Goal: Navigation & Orientation: Find specific page/section

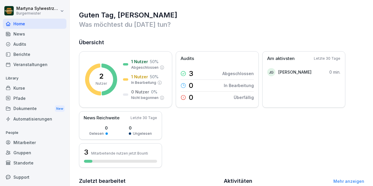
scroll to position [11, 0]
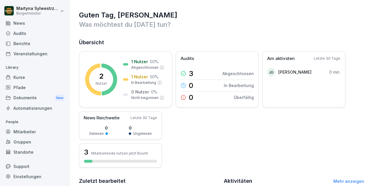
click at [29, 128] on div "Mitarbeiter" at bounding box center [34, 132] width 63 height 10
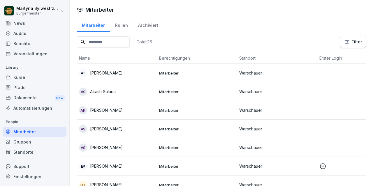
click at [116, 75] on p "[PERSON_NAME]" at bounding box center [106, 73] width 33 height 6
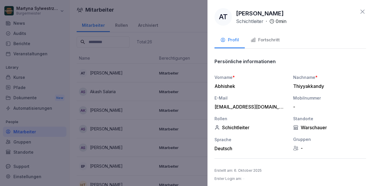
click at [362, 11] on icon at bounding box center [362, 12] width 4 height 4
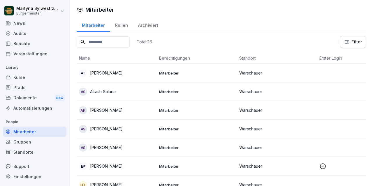
scroll to position [11, 0]
click at [124, 26] on div "Rollen" at bounding box center [121, 24] width 23 height 15
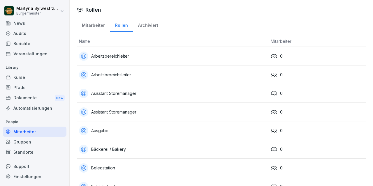
click at [114, 55] on div "Arbeitsbereichleiter" at bounding box center [172, 56] width 187 height 9
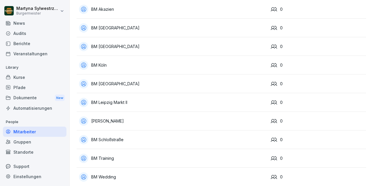
scroll to position [304, 0]
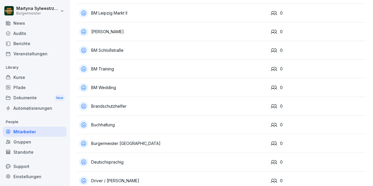
click at [105, 144] on div "Burgermeister [GEOGRAPHIC_DATA]" at bounding box center [172, 143] width 187 height 9
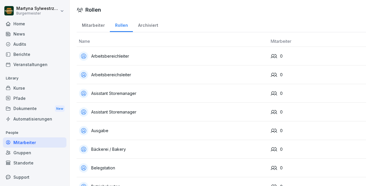
click at [155, 25] on div "Archiviert" at bounding box center [148, 24] width 30 height 15
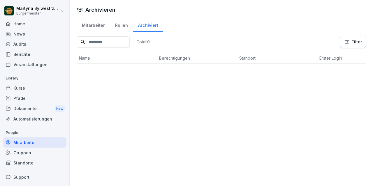
click at [101, 24] on div "Mitarbeiter" at bounding box center [93, 24] width 33 height 15
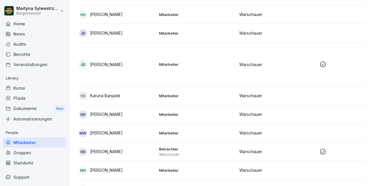
scroll to position [169, 0]
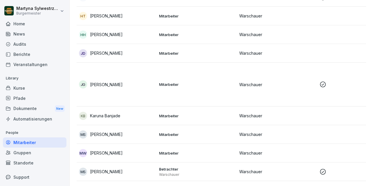
click at [114, 115] on p "Karuna Banjade" at bounding box center [105, 116] width 30 height 6
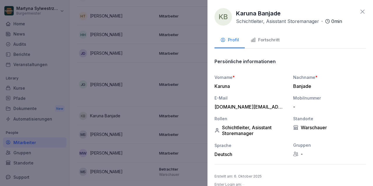
click at [269, 38] on div "Fortschritt" at bounding box center [264, 40] width 29 height 7
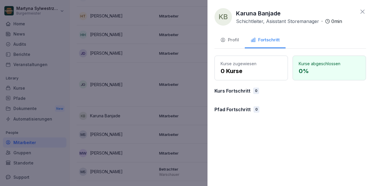
click at [229, 39] on div "Profil" at bounding box center [229, 40] width 19 height 7
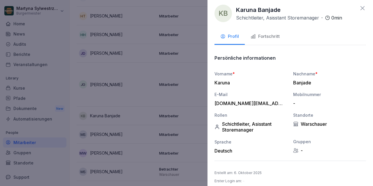
scroll to position [0, 0]
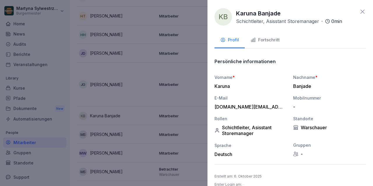
click at [168, 82] on div at bounding box center [186, 93] width 373 height 186
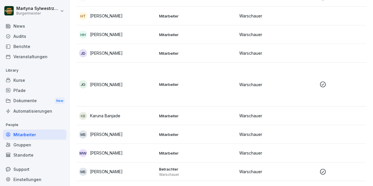
scroll to position [11, 0]
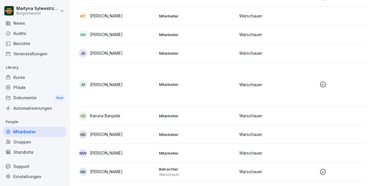
click at [35, 141] on div "Gruppen" at bounding box center [34, 142] width 63 height 10
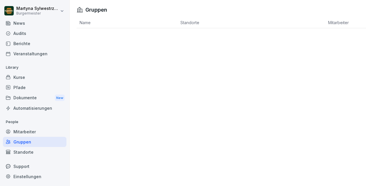
click at [18, 168] on div "Support" at bounding box center [34, 166] width 63 height 10
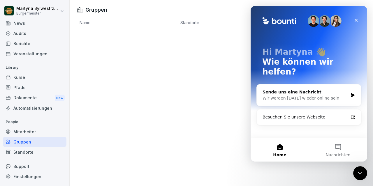
click at [221, 92] on div "Gruppen Name Standorte Mitarbeiter" at bounding box center [221, 93] width 303 height 186
click at [356, 18] on icon "Schließen" at bounding box center [355, 20] width 5 height 5
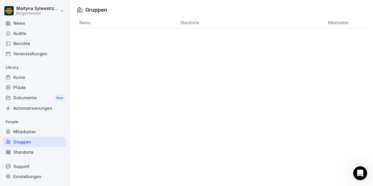
drag, startPoint x: 24, startPoint y: 22, endPoint x: 89, endPoint y: 34, distance: 65.9
click at [24, 22] on div "News" at bounding box center [34, 23] width 63 height 10
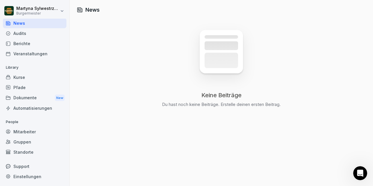
click at [19, 30] on div "Audits" at bounding box center [34, 33] width 63 height 10
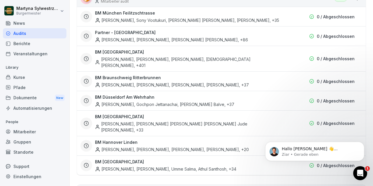
scroll to position [979, 0]
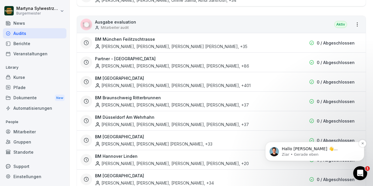
click at [304, 149] on span "Hallo [PERSON_NAME] 👋 Willkommen in Bounti 🙌 Schaue dich um! Wenn du Fragen has…" at bounding box center [315, 160] width 67 height 28
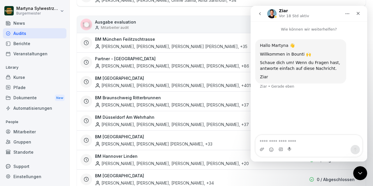
click at [268, 140] on textarea "Nachricht senden..." at bounding box center [308, 140] width 107 height 10
type textarea "**********"
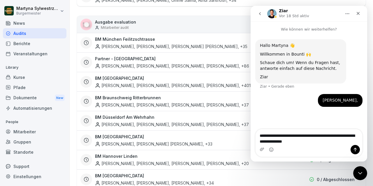
type textarea "**********"
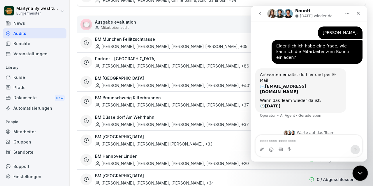
scroll to position [62, 0]
click at [275, 139] on textarea "Nachricht senden..." at bounding box center [308, 140] width 107 height 10
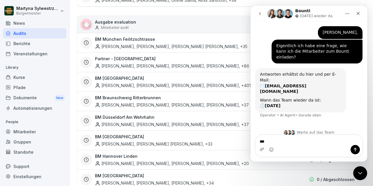
type textarea "****"
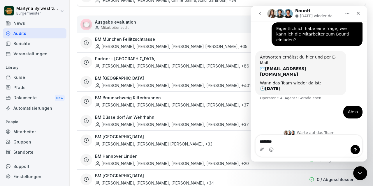
type textarea "*********"
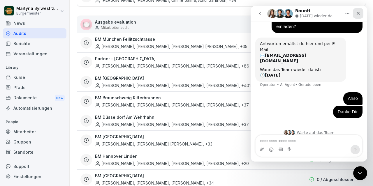
click at [361, 13] on div "Schließen" at bounding box center [358, 13] width 10 height 10
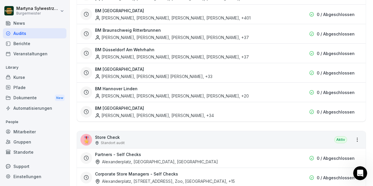
scroll to position [1168, 0]
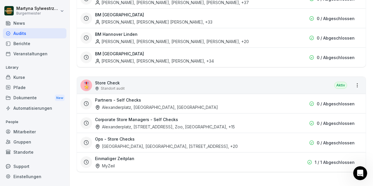
click at [119, 159] on h3 "Einmaliger Zeitplan" at bounding box center [114, 158] width 39 height 6
